Goal: Obtain resource: Obtain resource

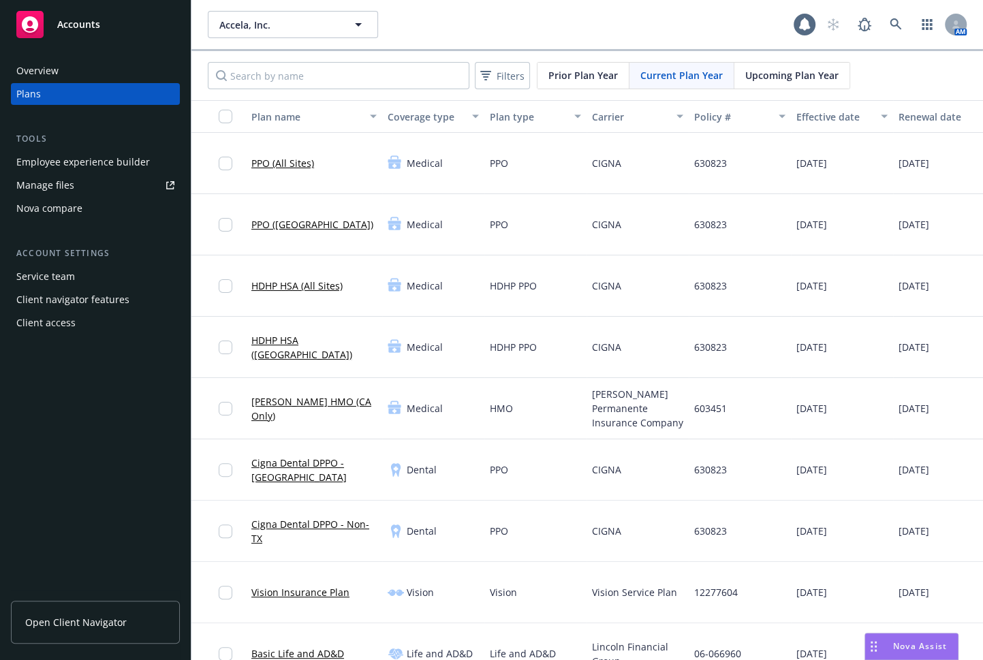
click at [57, 183] on div "Manage files" at bounding box center [45, 185] width 58 height 22
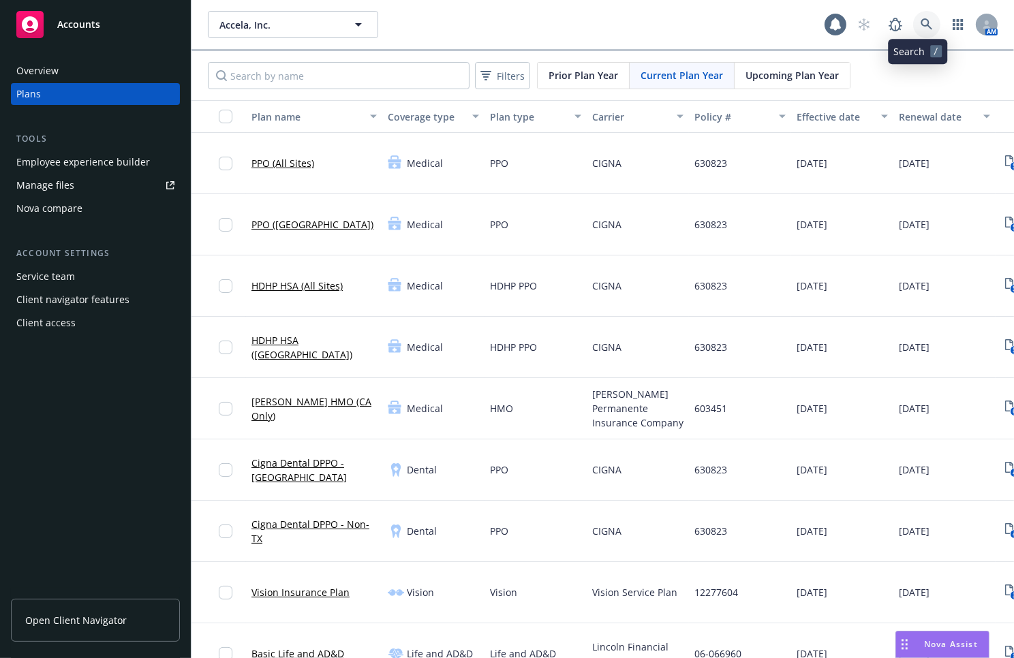
click at [925, 29] on link at bounding box center [926, 24] width 27 height 27
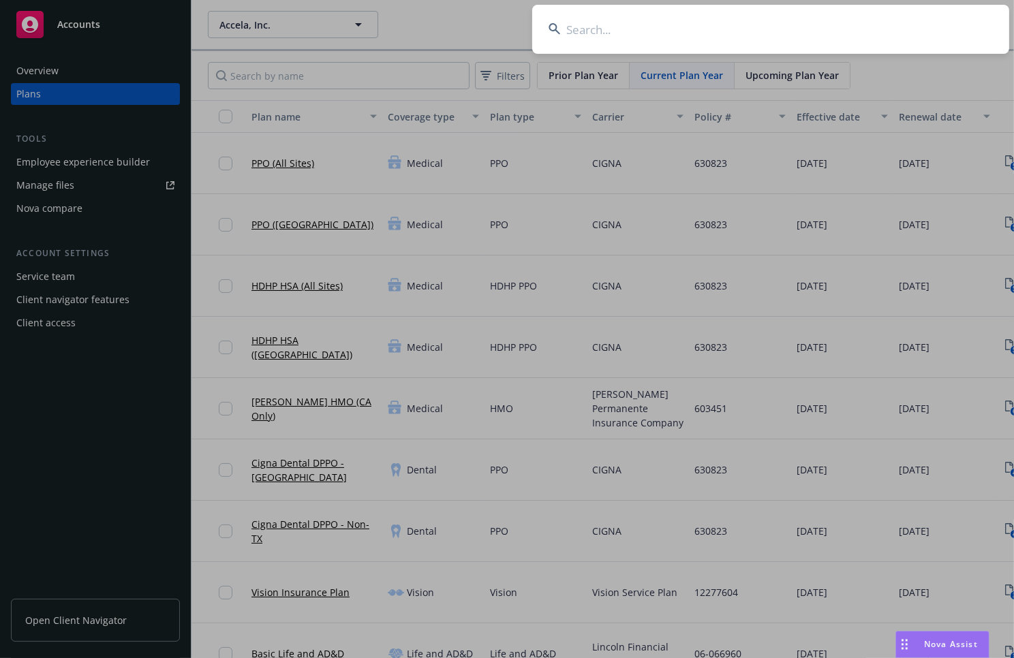
click at [763, 35] on input at bounding box center [770, 29] width 477 height 49
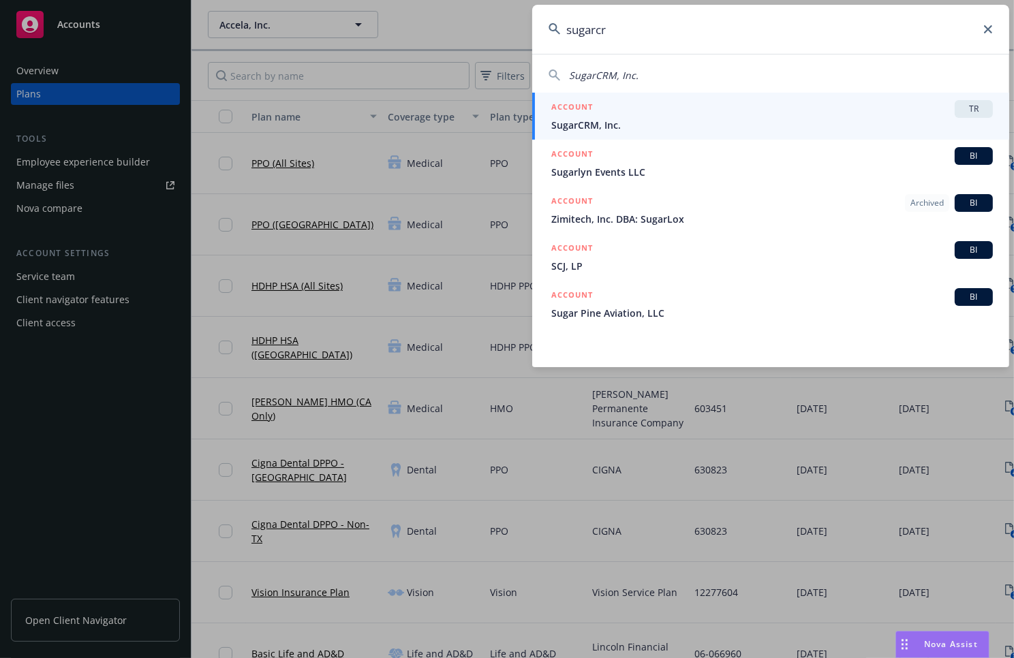
type input "sugarcr"
click at [646, 127] on span "SugarCRM, Inc." at bounding box center [772, 125] width 442 height 14
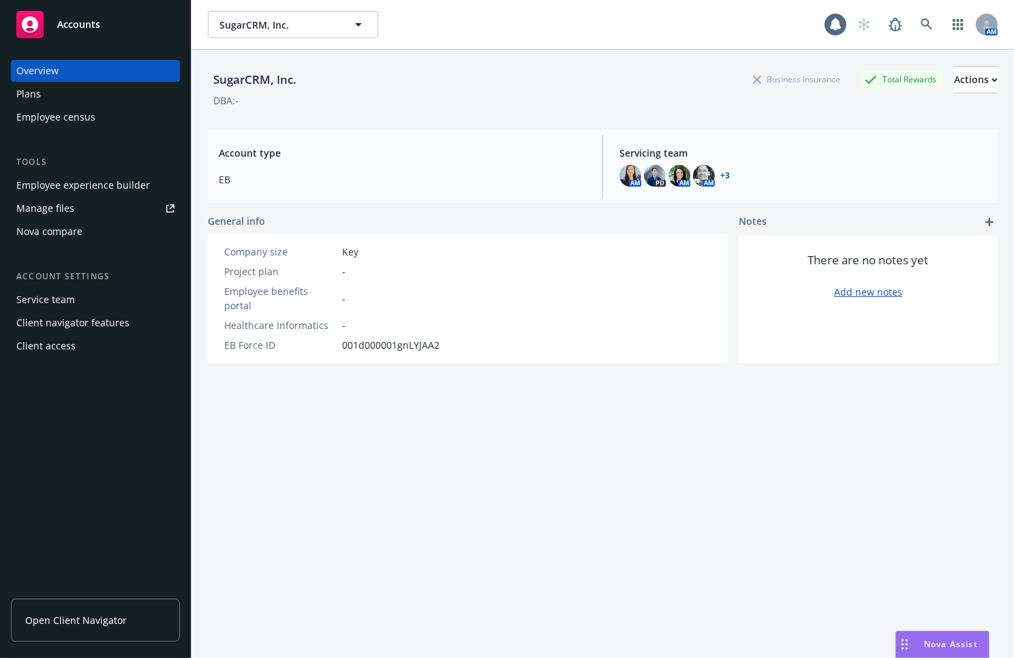
click at [81, 205] on link "Manage files" at bounding box center [95, 209] width 169 height 22
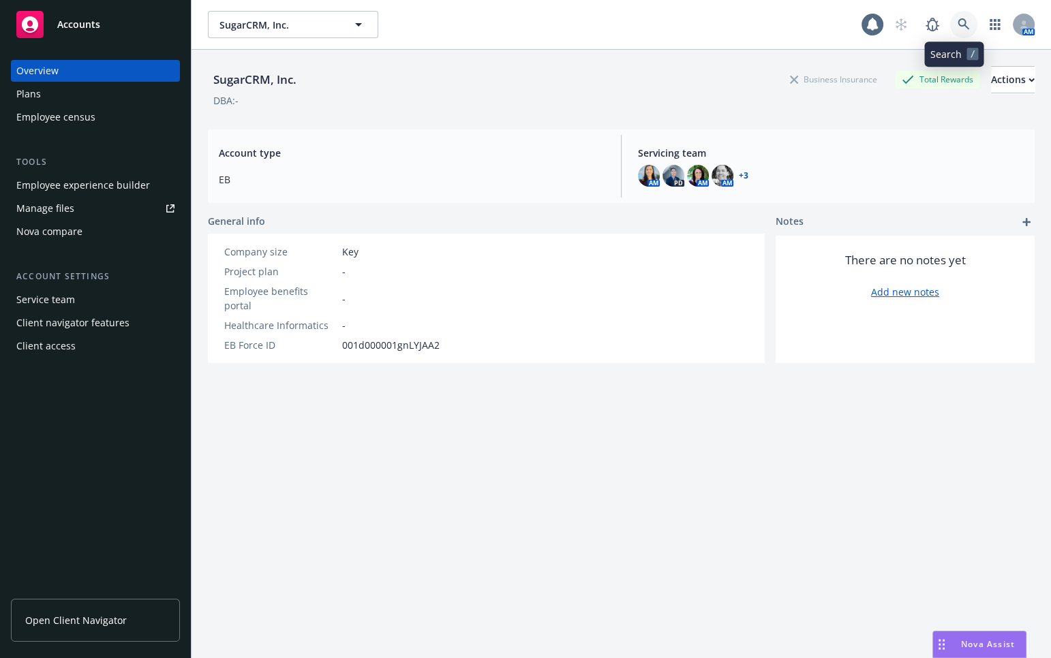
click at [958, 26] on icon at bounding box center [964, 24] width 12 height 12
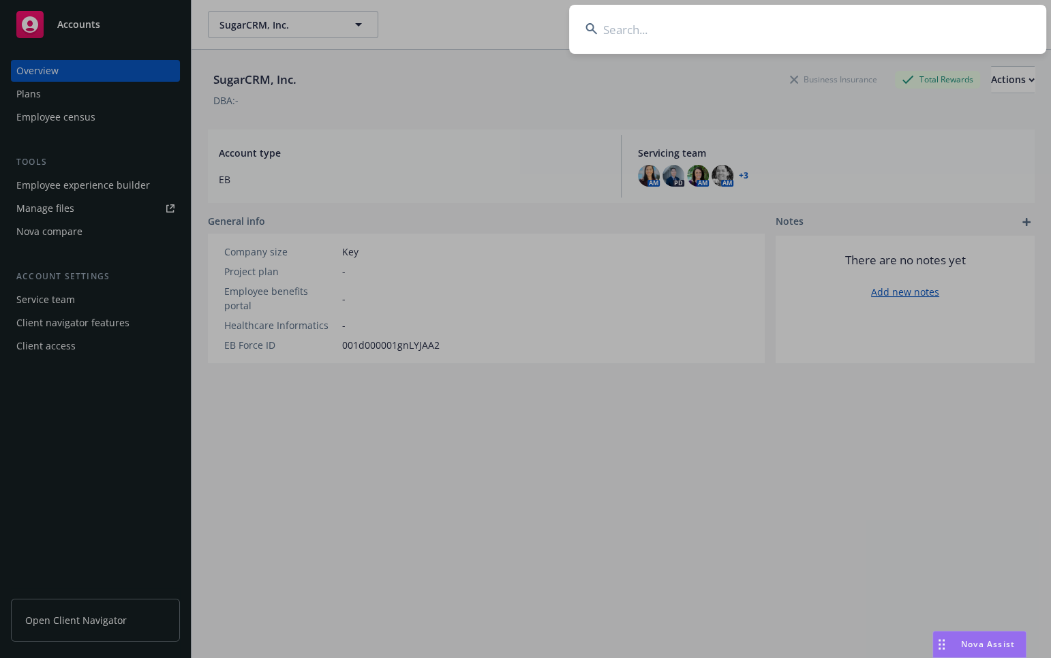
click at [849, 35] on input at bounding box center [807, 29] width 477 height 49
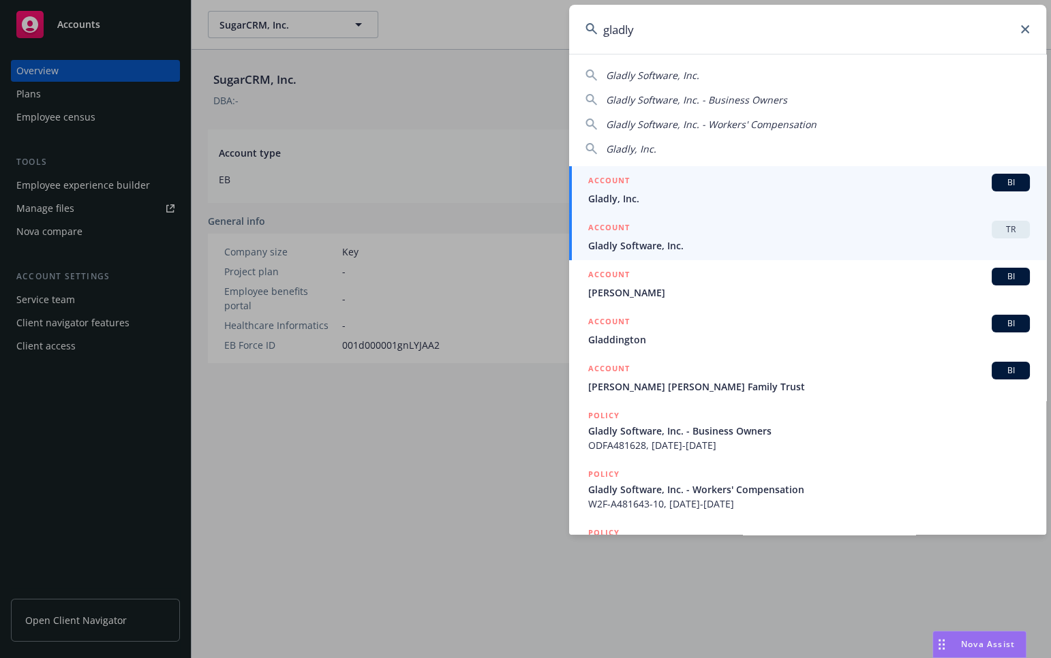
type input "gladly"
click at [681, 239] on span "Gladly Software, Inc." at bounding box center [809, 246] width 442 height 14
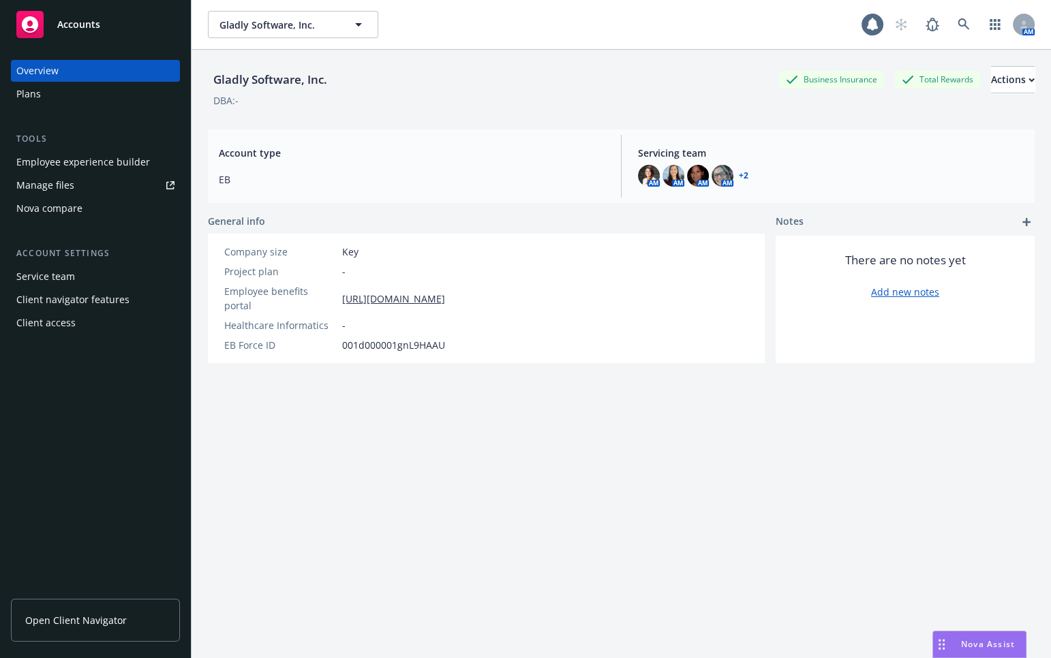
click at [82, 177] on link "Manage files" at bounding box center [95, 185] width 169 height 22
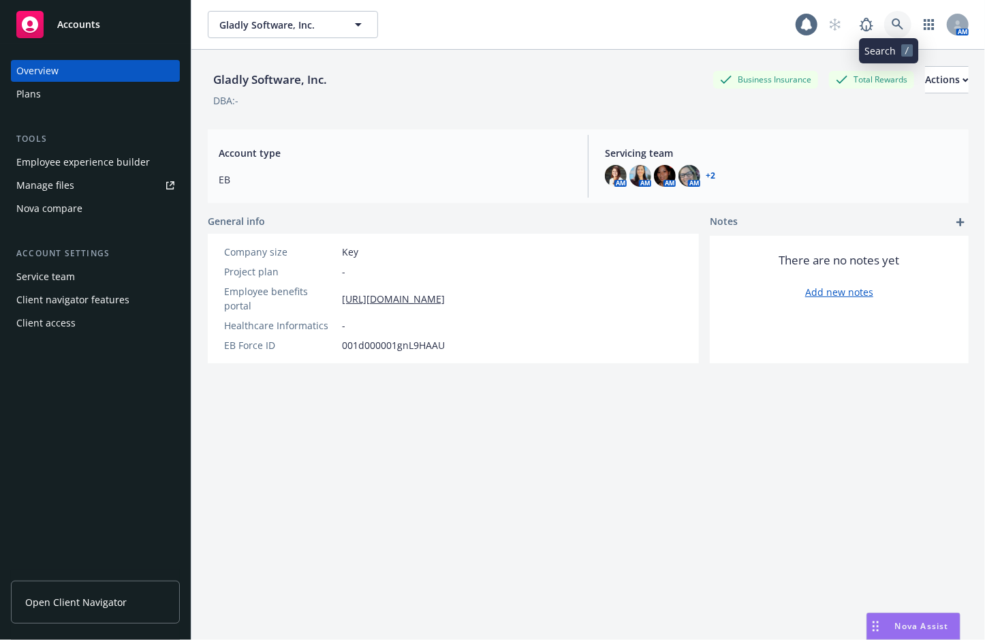
click at [892, 29] on icon at bounding box center [898, 24] width 12 height 12
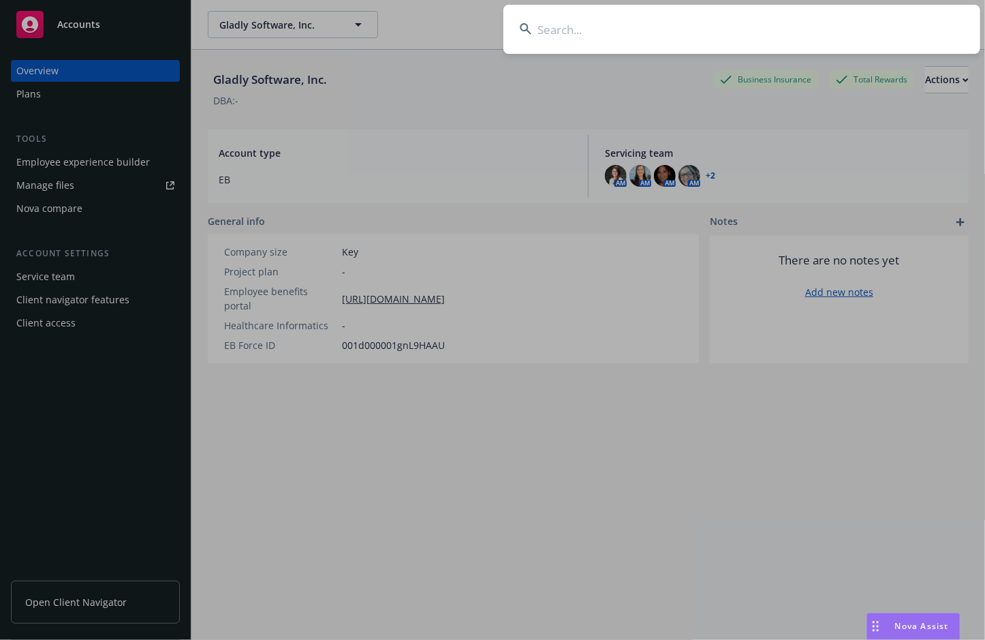
click at [649, 30] on input at bounding box center [742, 29] width 477 height 49
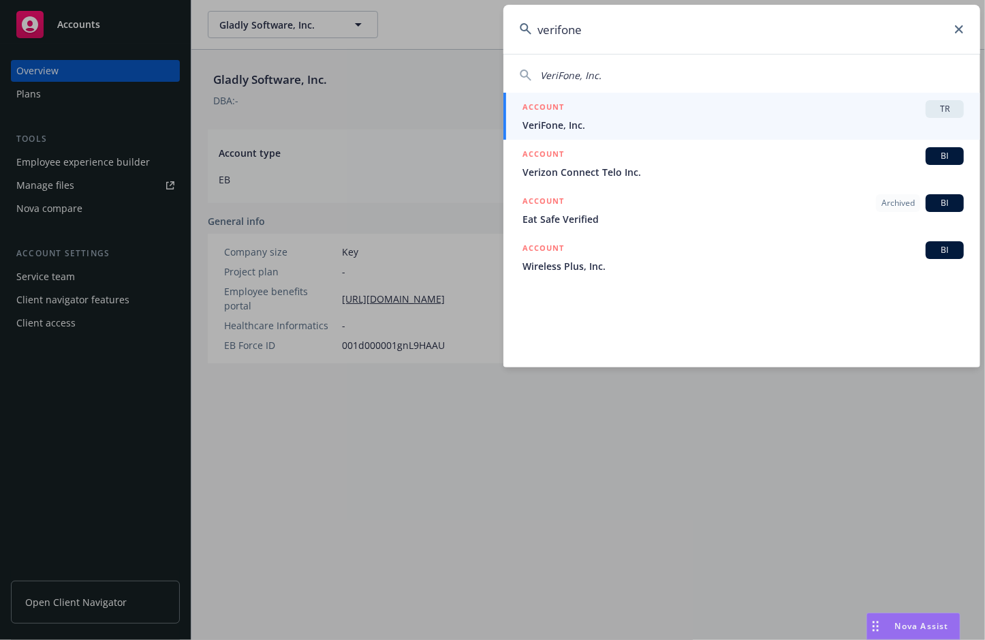
type input "verifone"
click at [585, 116] on div "ACCOUNT TR" at bounding box center [744, 109] width 442 height 18
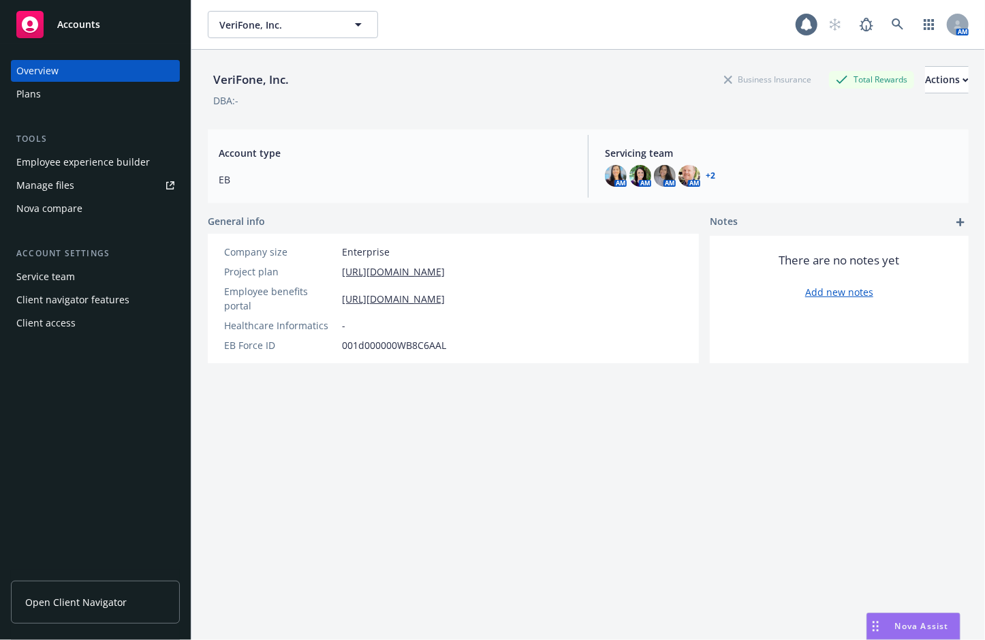
click at [82, 177] on link "Manage files" at bounding box center [95, 185] width 169 height 22
click at [892, 27] on icon at bounding box center [898, 24] width 12 height 12
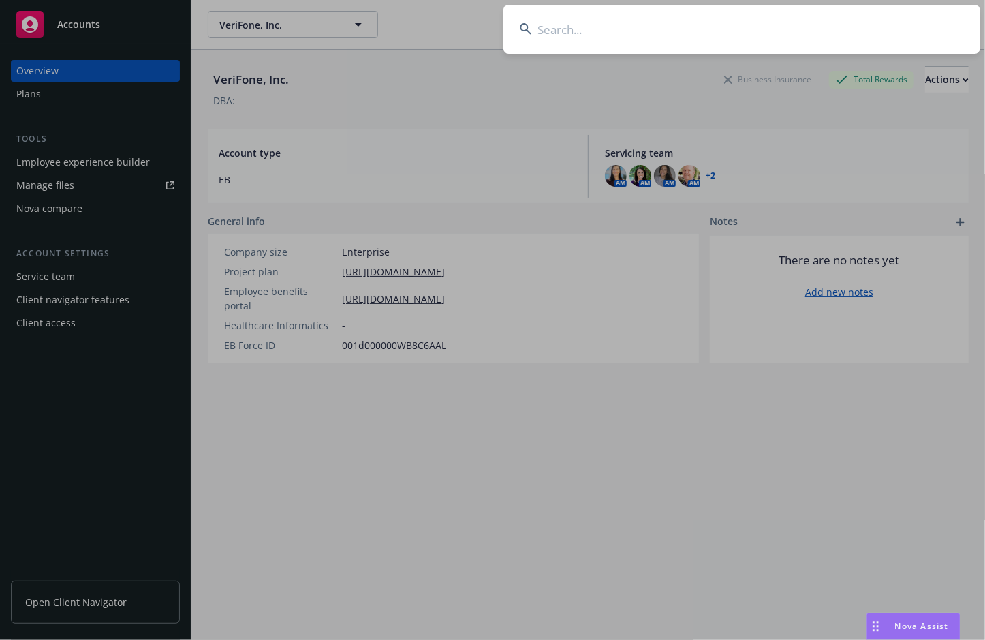
click at [716, 34] on input at bounding box center [742, 29] width 477 height 49
type input "a"
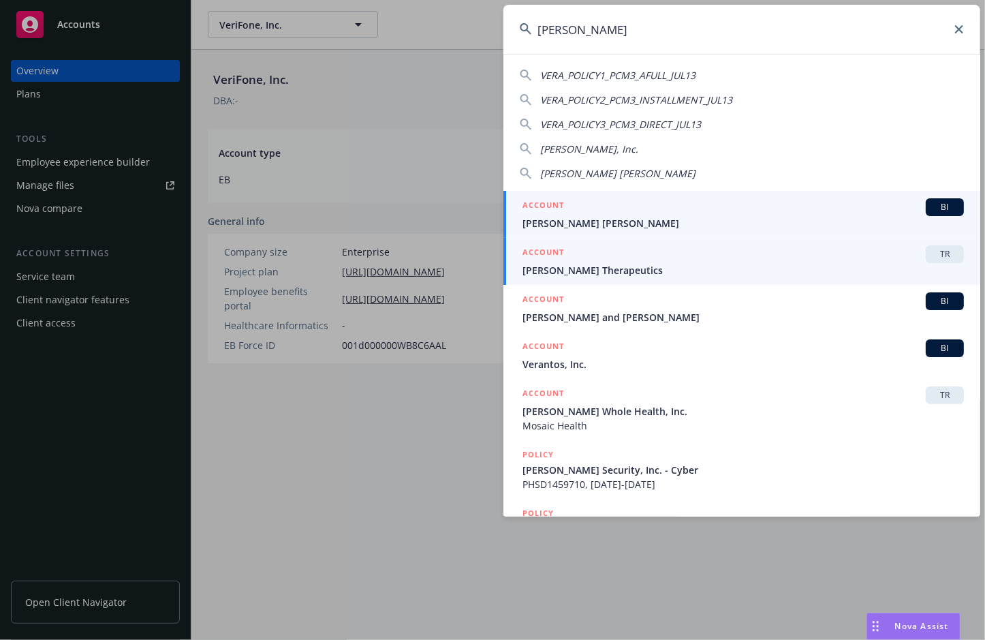
type input "vera"
click at [626, 269] on span "[PERSON_NAME] Therapeutics" at bounding box center [744, 270] width 442 height 14
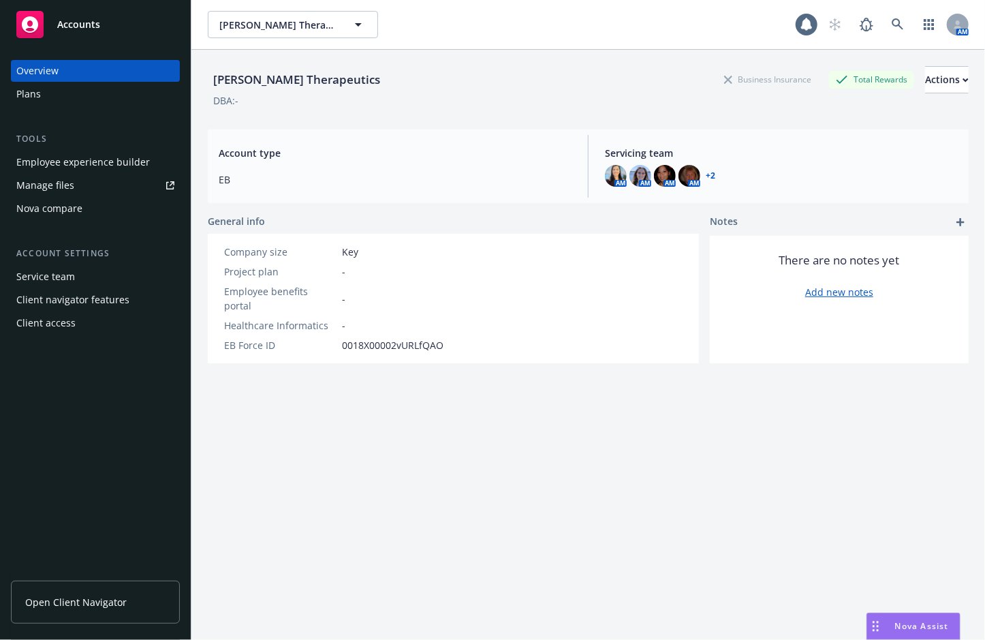
click at [92, 184] on link "Manage files" at bounding box center [95, 185] width 169 height 22
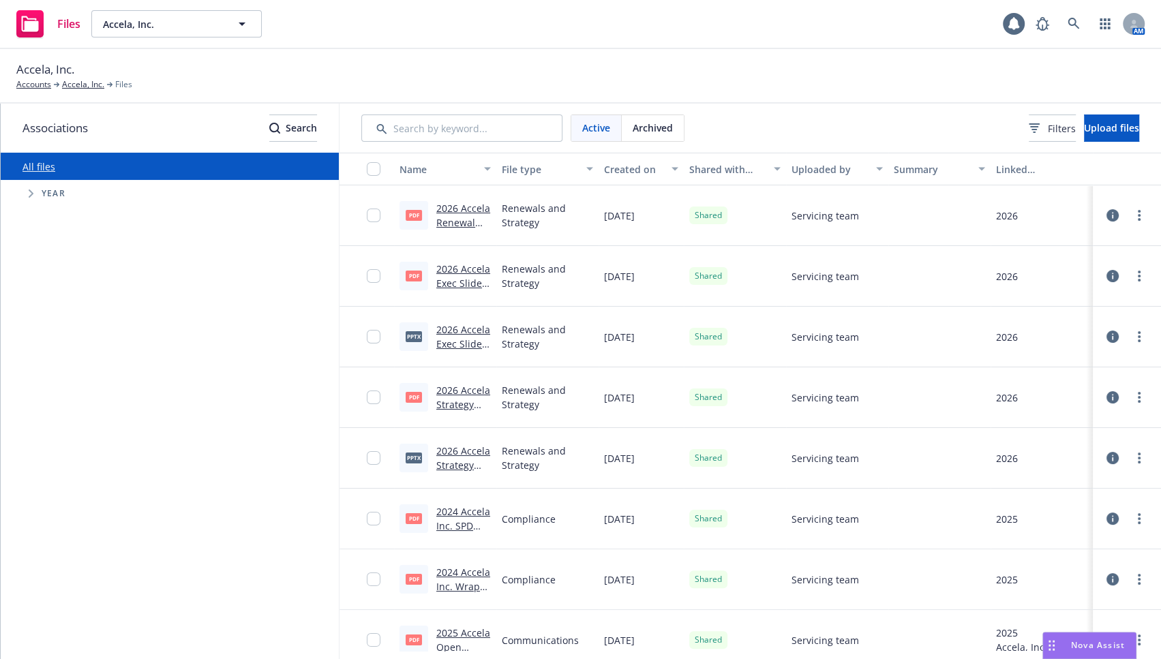
click at [459, 211] on link "2026 Accela Renewal Presentation_FINAL.pdf" at bounding box center [463, 230] width 55 height 56
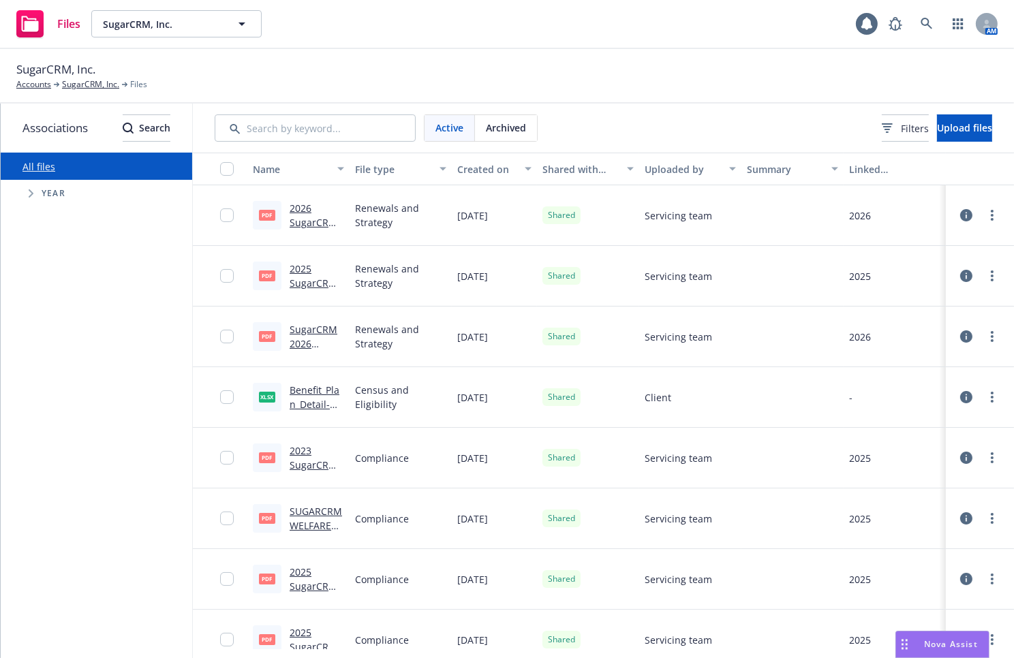
click at [318, 215] on div "2026 SugarCRM Renewal Presentation.pdf" at bounding box center [317, 215] width 55 height 29
click at [324, 218] on link "2026 SugarCRM Renewal Presentation.pdf" at bounding box center [316, 237] width 52 height 70
click at [932, 27] on icon at bounding box center [927, 24] width 12 height 12
click at [925, 15] on link at bounding box center [926, 23] width 27 height 27
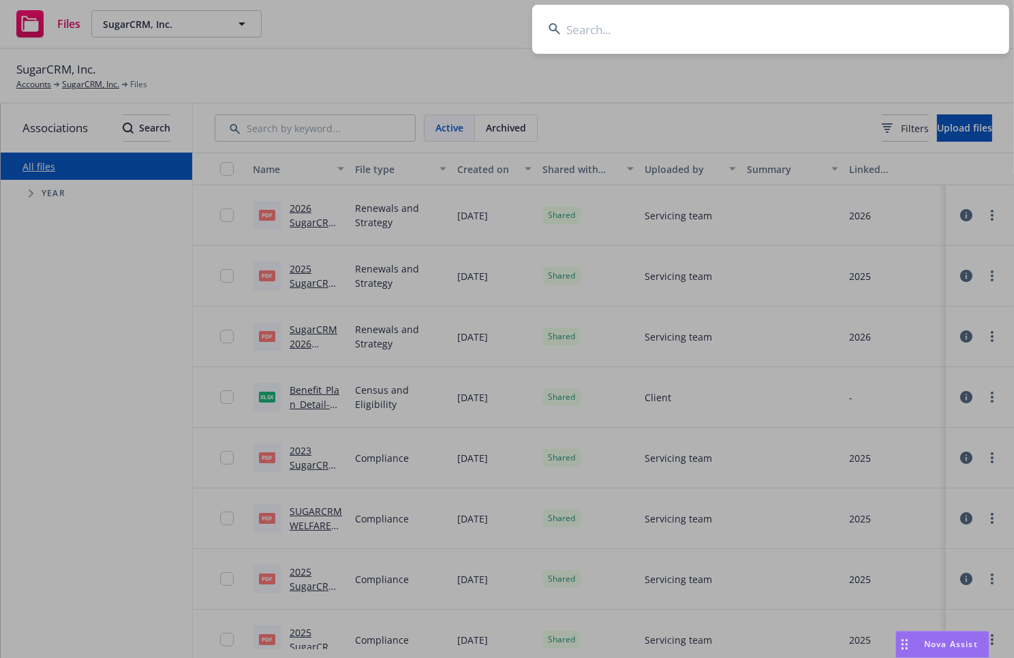
click at [771, 29] on input at bounding box center [770, 29] width 477 height 49
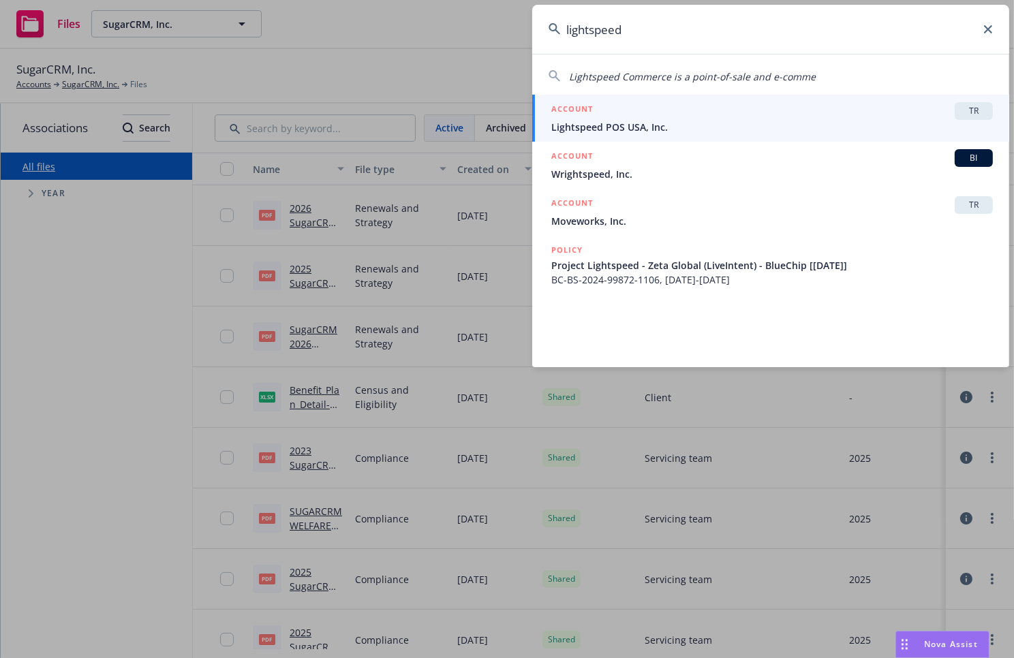
type input "lightspeed"
click at [725, 124] on span "Lightspeed POS USA, Inc." at bounding box center [772, 127] width 442 height 14
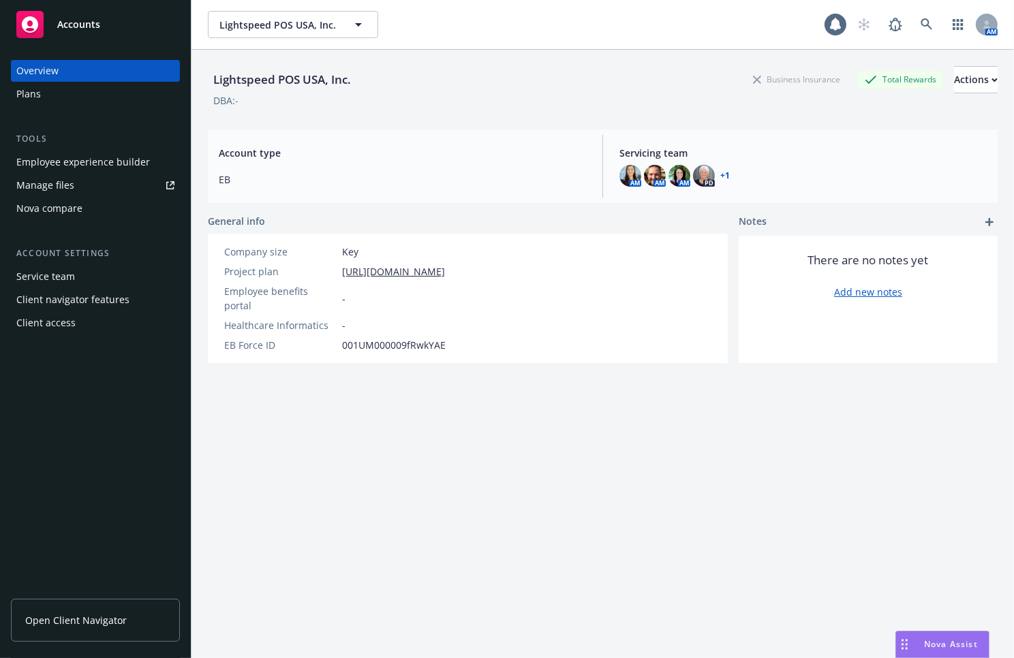
click at [680, 79] on div "Lightspeed POS USA, Inc. Business Insurance Total Rewards Actions" at bounding box center [603, 79] width 790 height 27
click at [119, 182] on link "Manage files" at bounding box center [95, 185] width 169 height 22
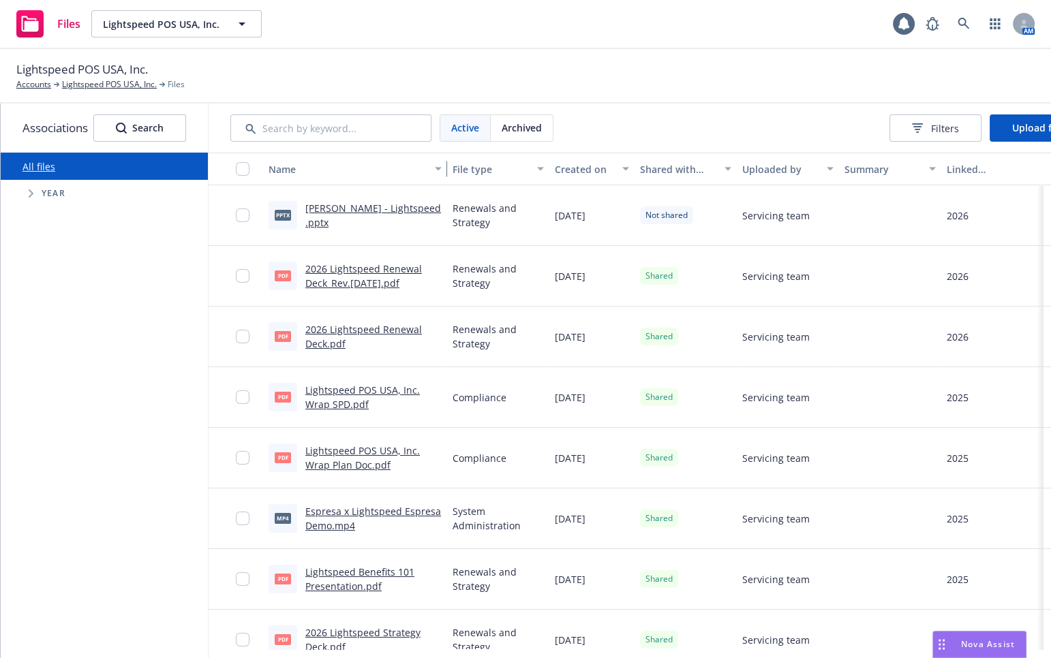
drag, startPoint x: 375, startPoint y: 168, endPoint x: 465, endPoint y: 179, distance: 90.5
click at [465, 179] on div "Name File type Created on Shared with client Uploaded by Summary Linked associa…" at bounding box center [660, 169] width 903 height 33
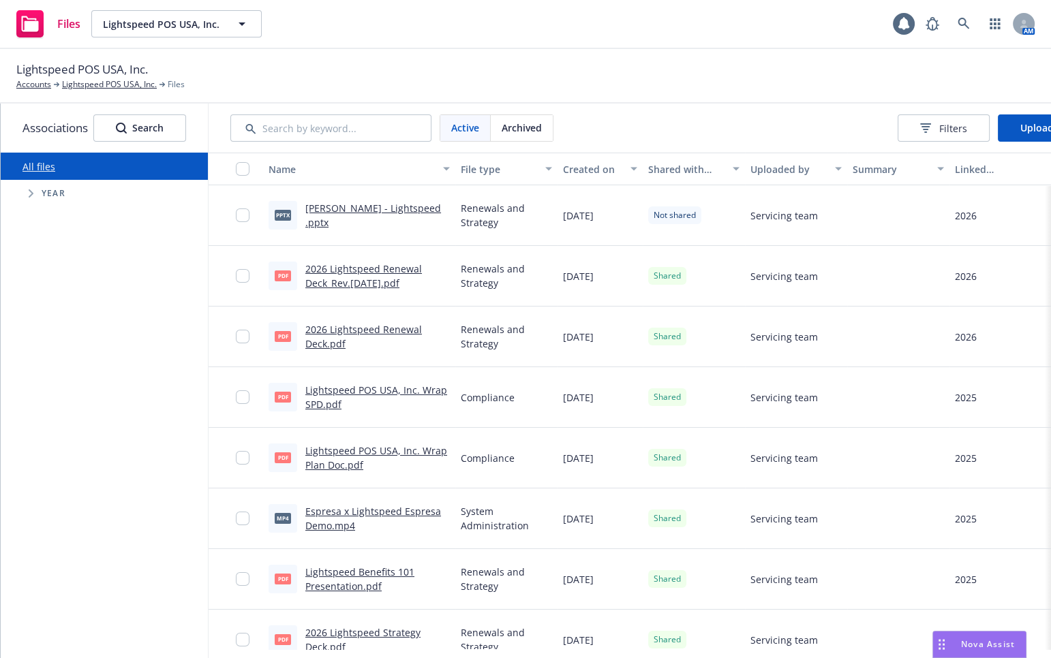
click at [339, 270] on link "2026 Lightspeed Renewal Deck_Rev.8.26.25.pdf" at bounding box center [363, 275] width 117 height 27
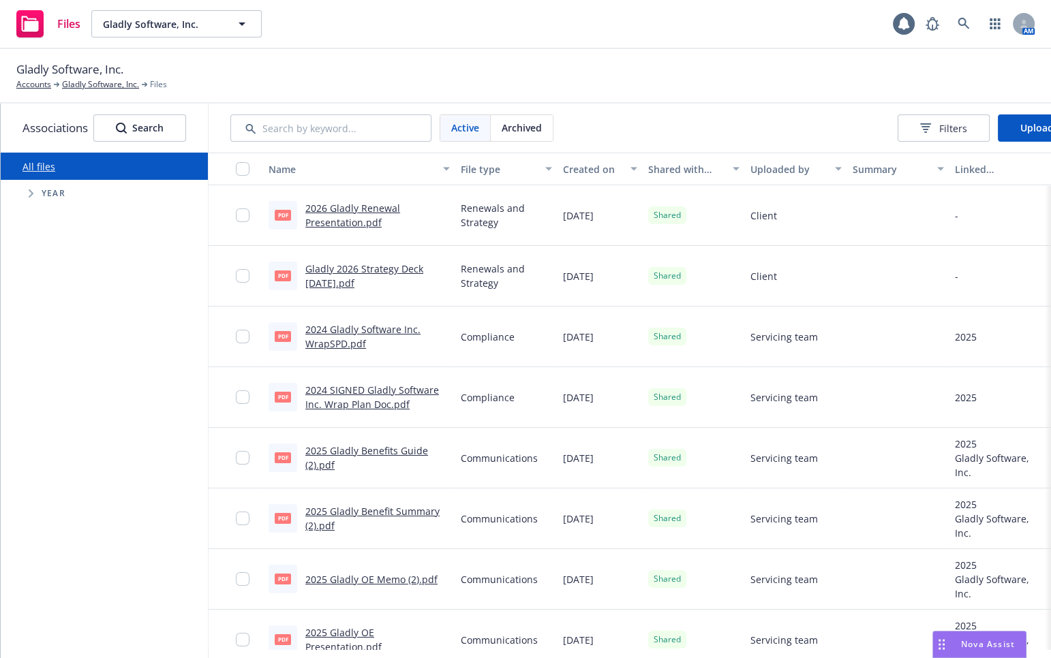
click at [347, 211] on link "2026 Gladly Renewal Presentation.pdf" at bounding box center [352, 215] width 95 height 27
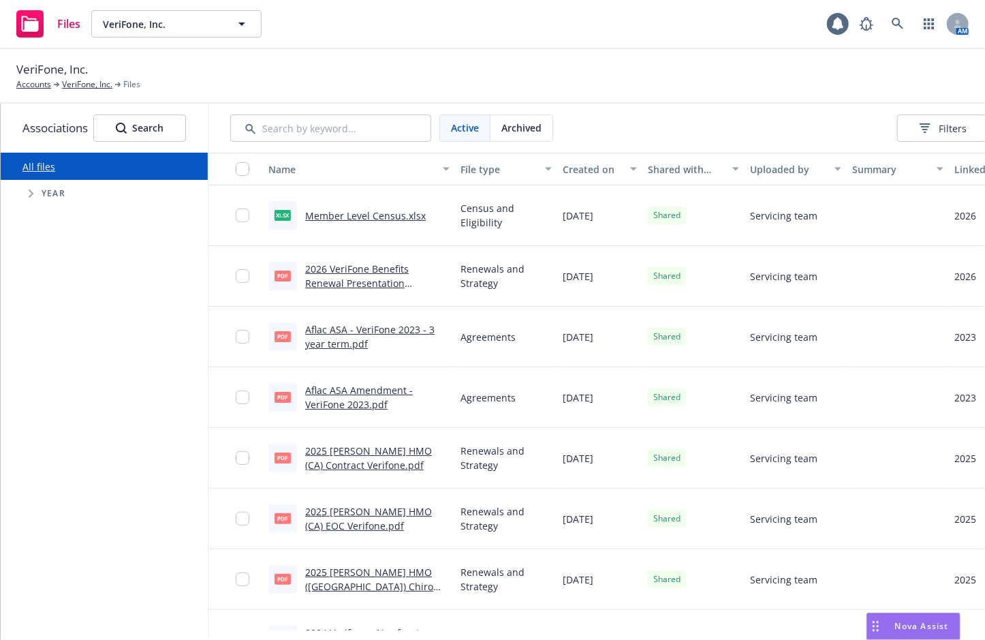
click at [350, 275] on div "2026 VeriFone Benefits Renewal Presentation [DATE].pdf" at bounding box center [377, 276] width 144 height 29
click at [364, 266] on link "2026 VeriFone Benefits Renewal Presentation 8.19.2026.pdf" at bounding box center [357, 283] width 104 height 42
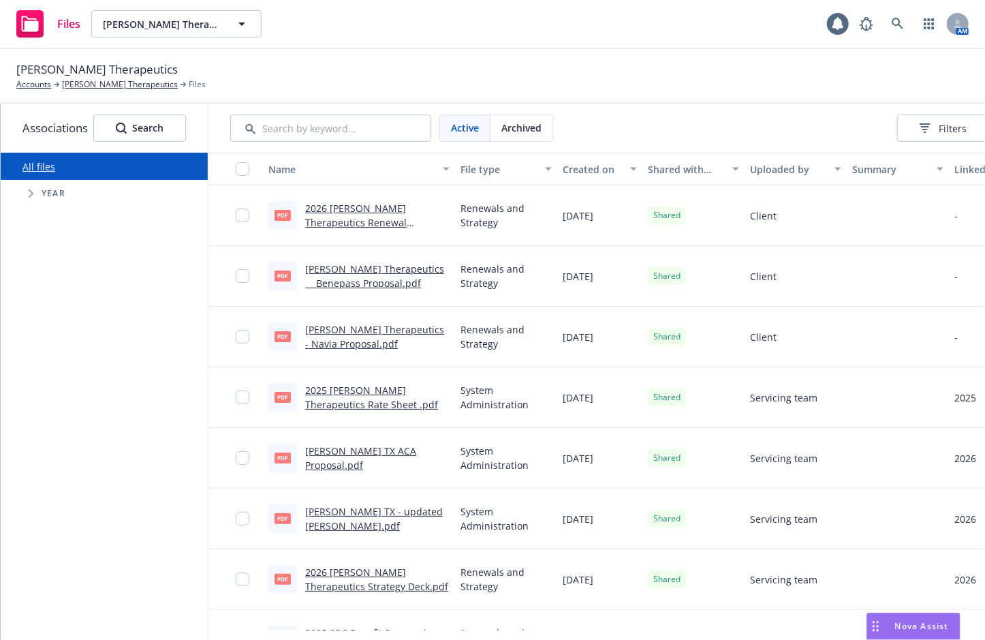
click at [343, 223] on link "2026 [PERSON_NAME] Therapeutics Renewal Presentation.pdf" at bounding box center [356, 223] width 102 height 42
